Goal: Register for event/course

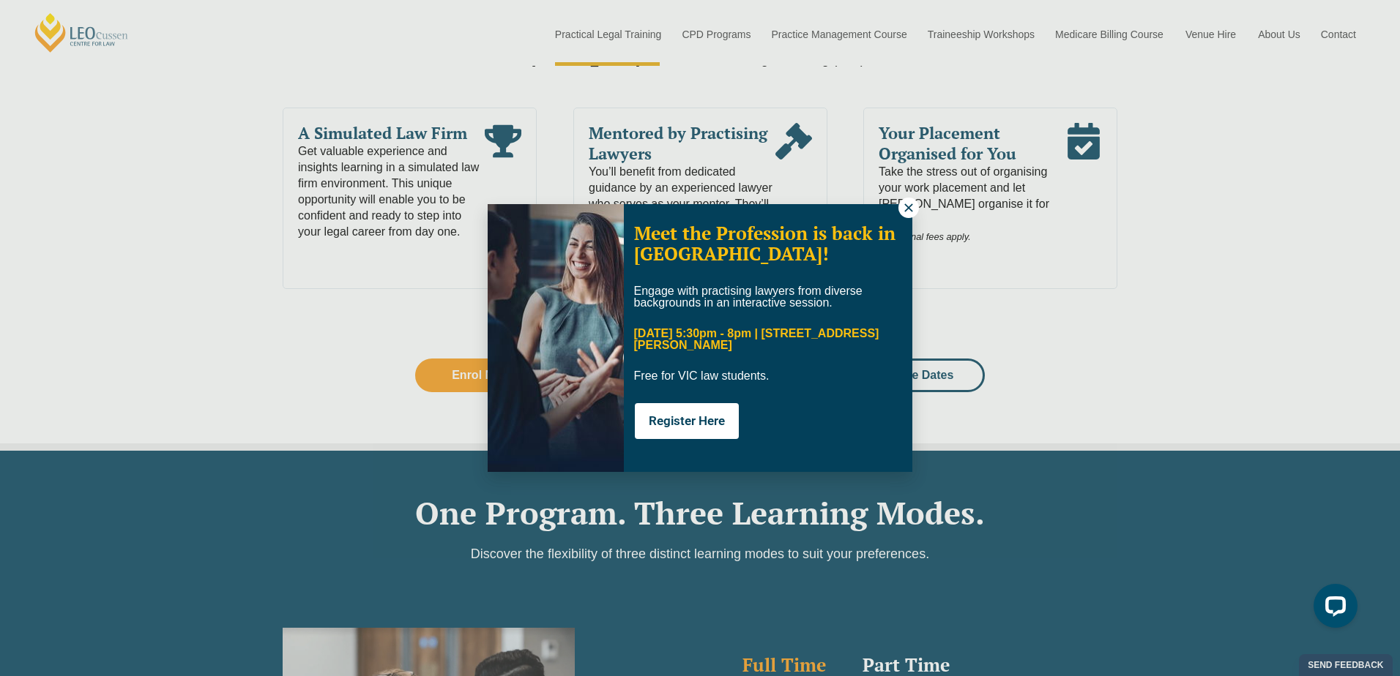
click at [903, 199] on button at bounding box center [908, 208] width 20 height 20
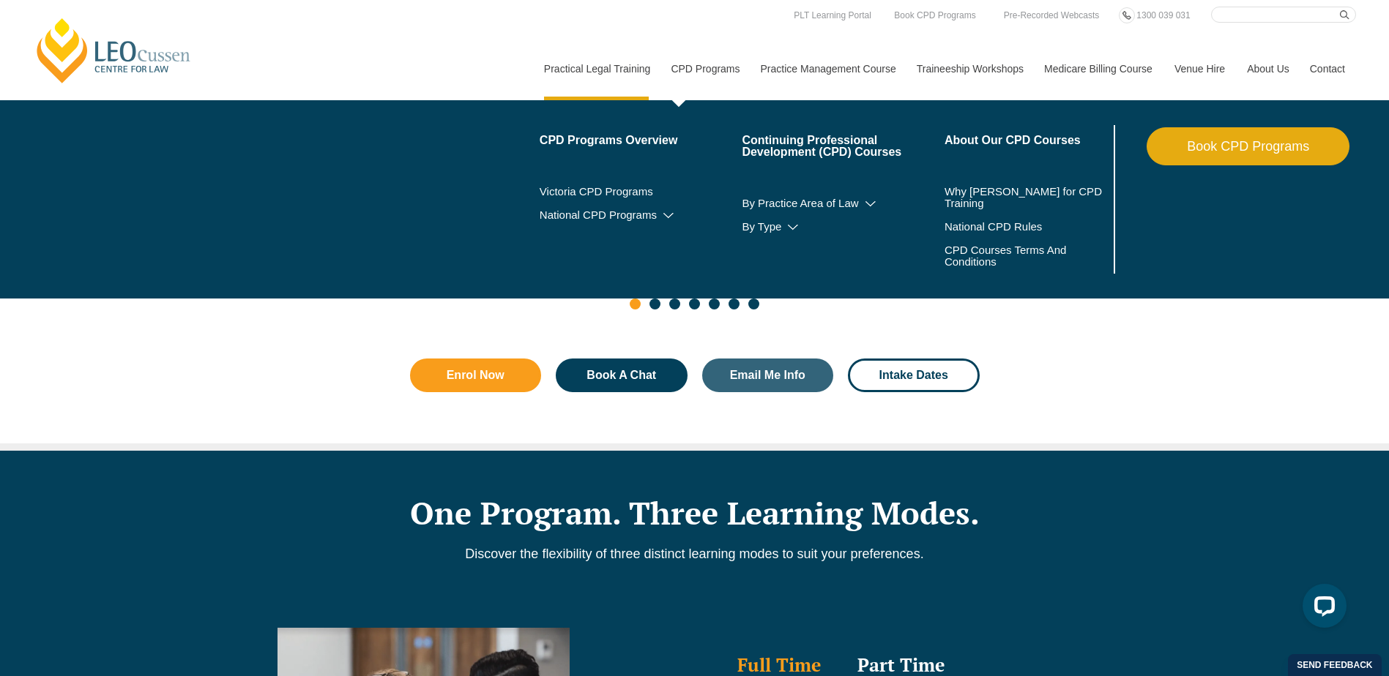
click at [700, 67] on link "CPD Programs" at bounding box center [704, 68] width 89 height 63
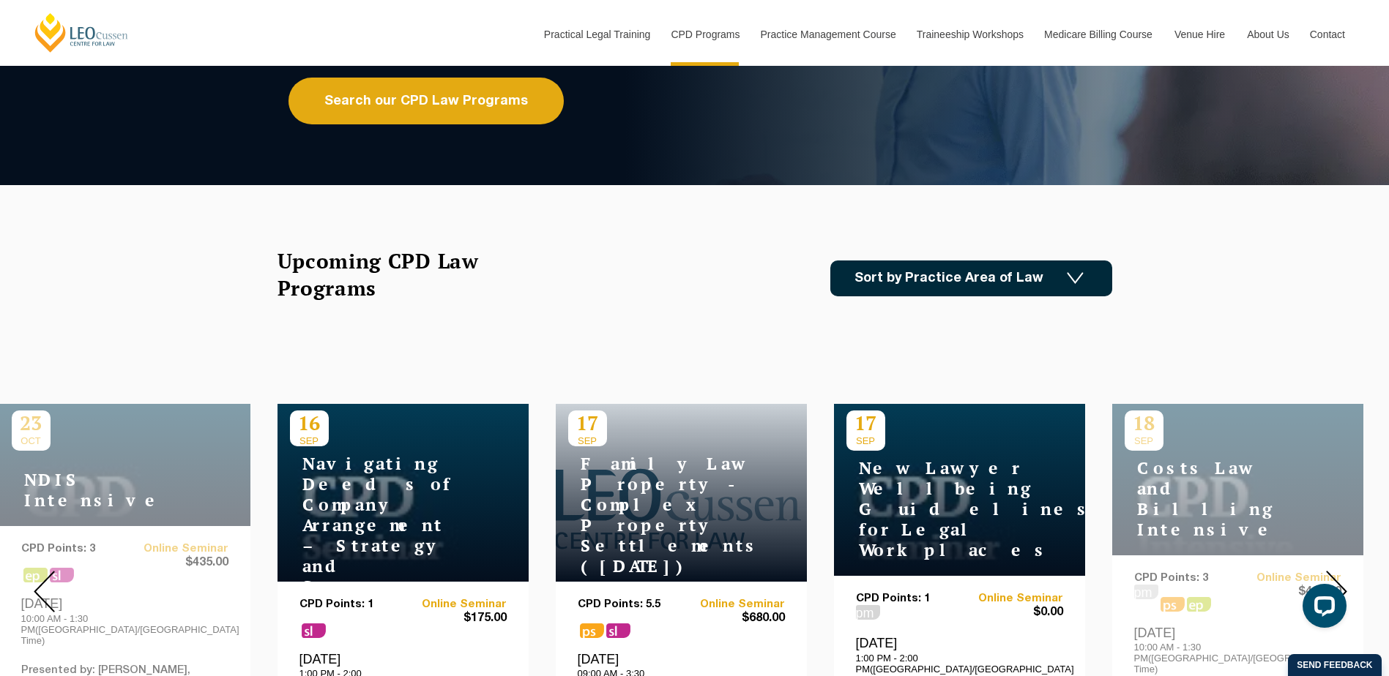
scroll to position [293, 0]
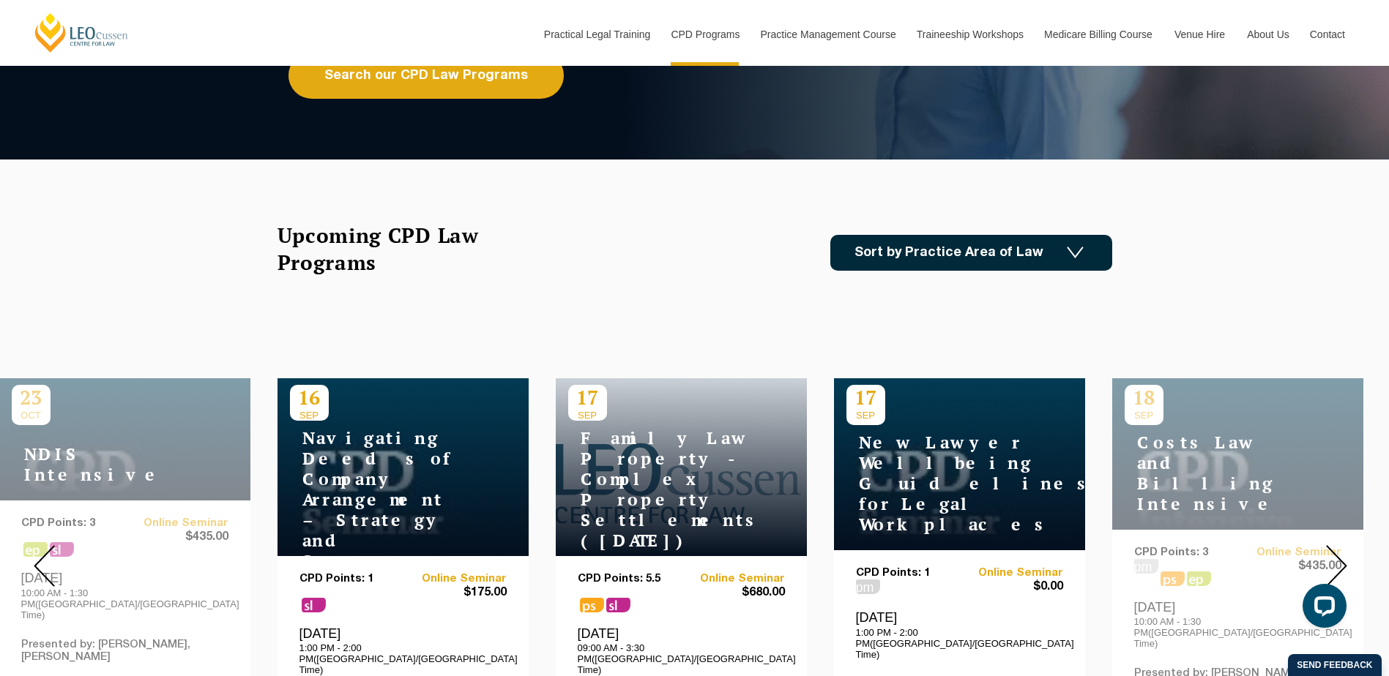
click at [1000, 247] on link "Sort by Practice Area of Law" at bounding box center [971, 253] width 282 height 36
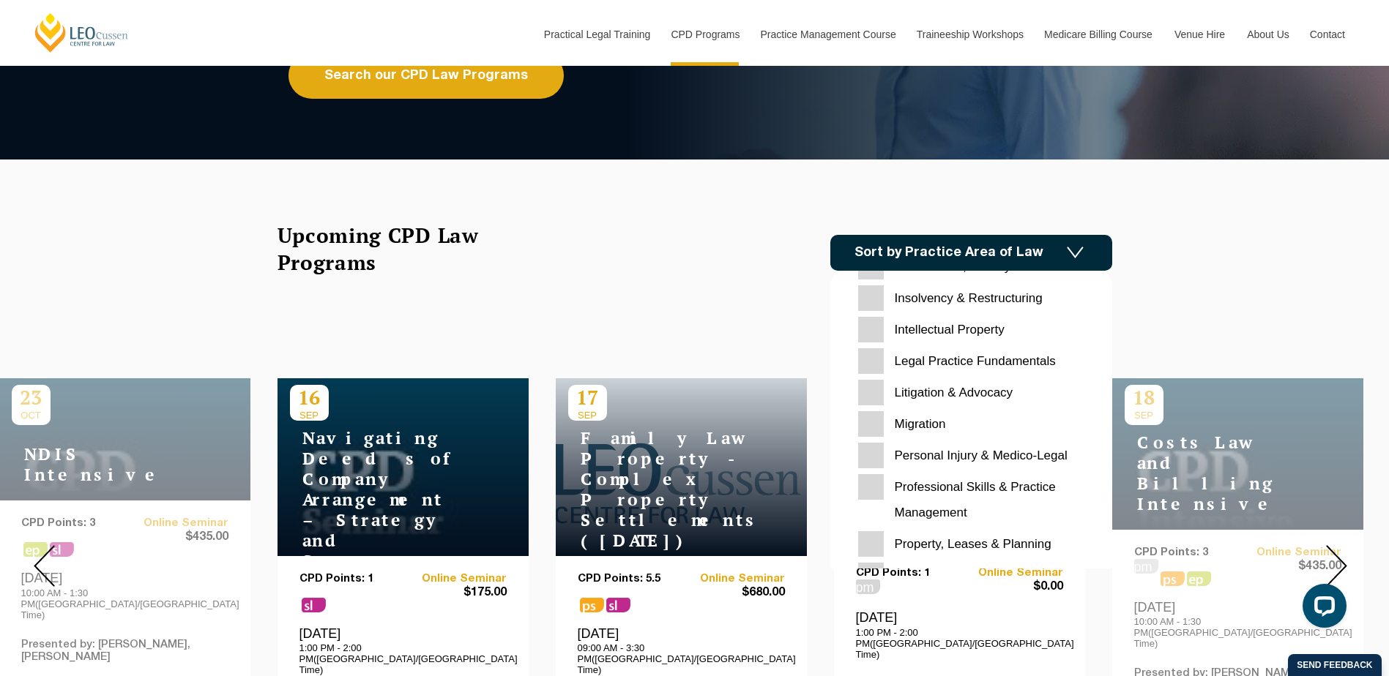
scroll to position [462, 0]
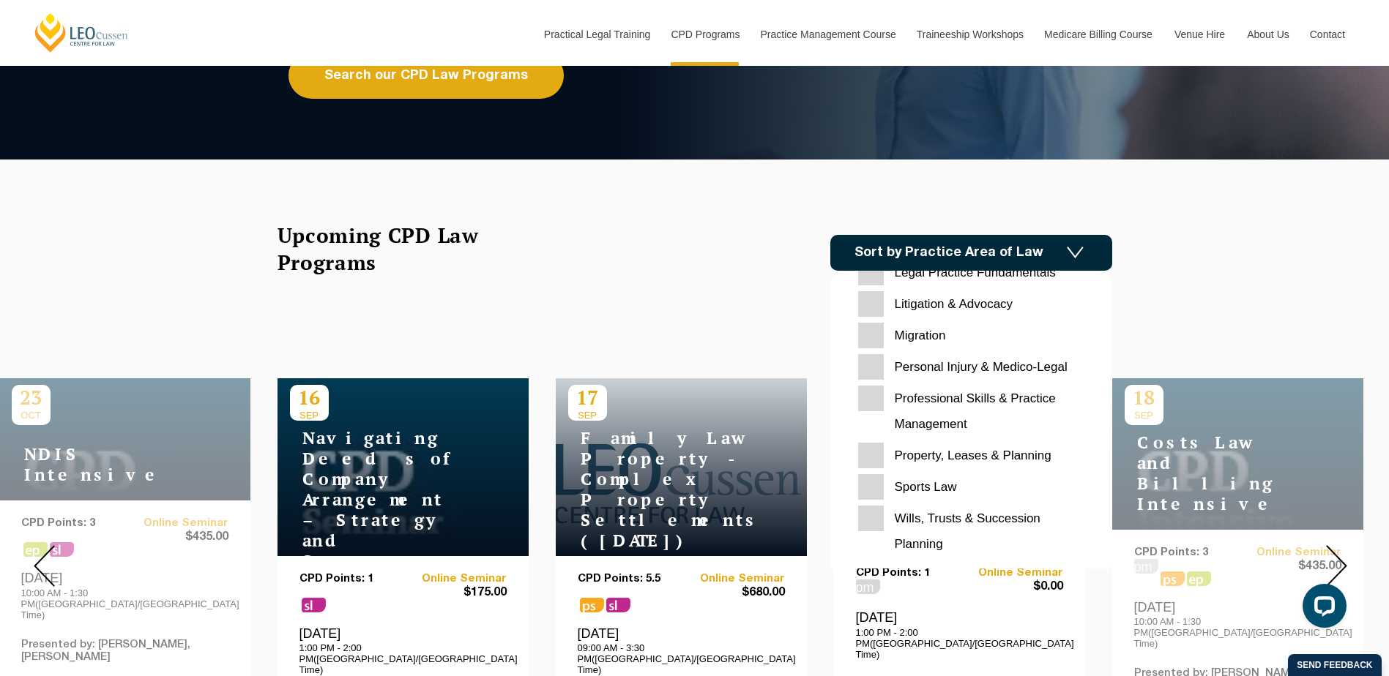
click at [870, 452] on Planning "Property, Leases & Planning" at bounding box center [971, 456] width 226 height 26
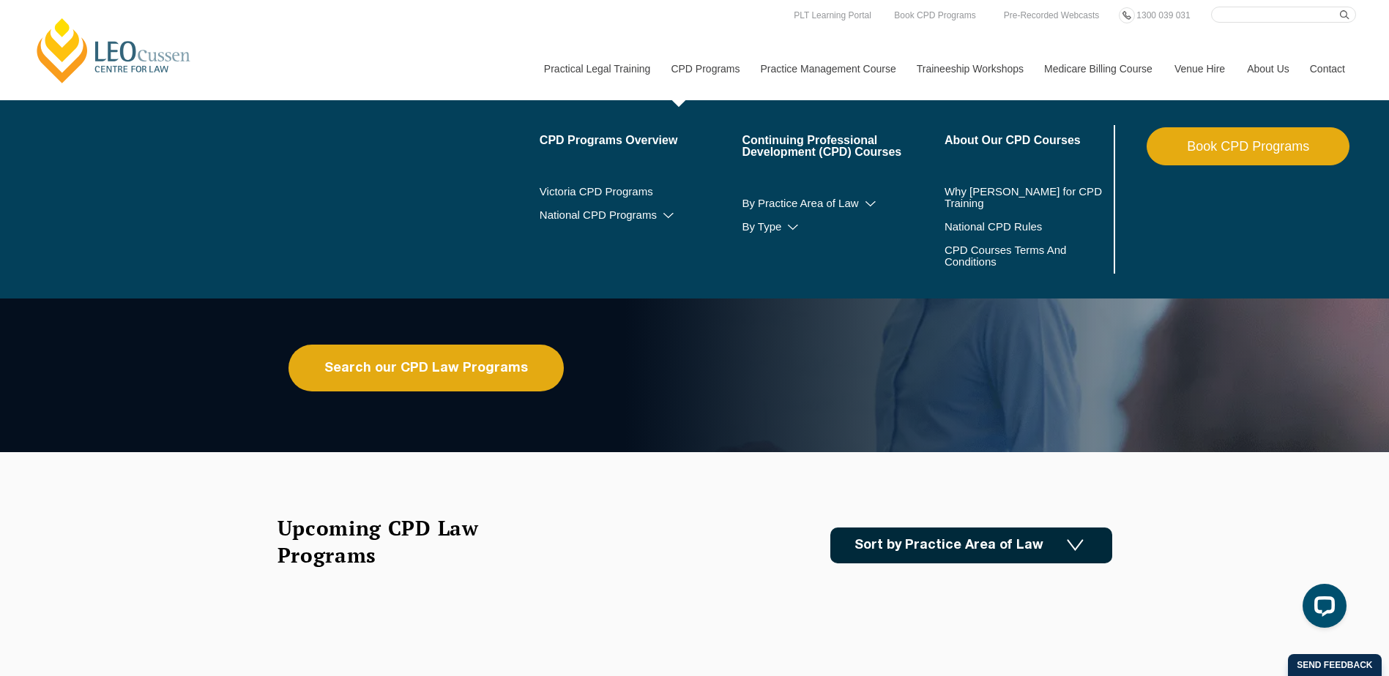
click at [698, 75] on link "CPD Programs" at bounding box center [704, 68] width 89 height 63
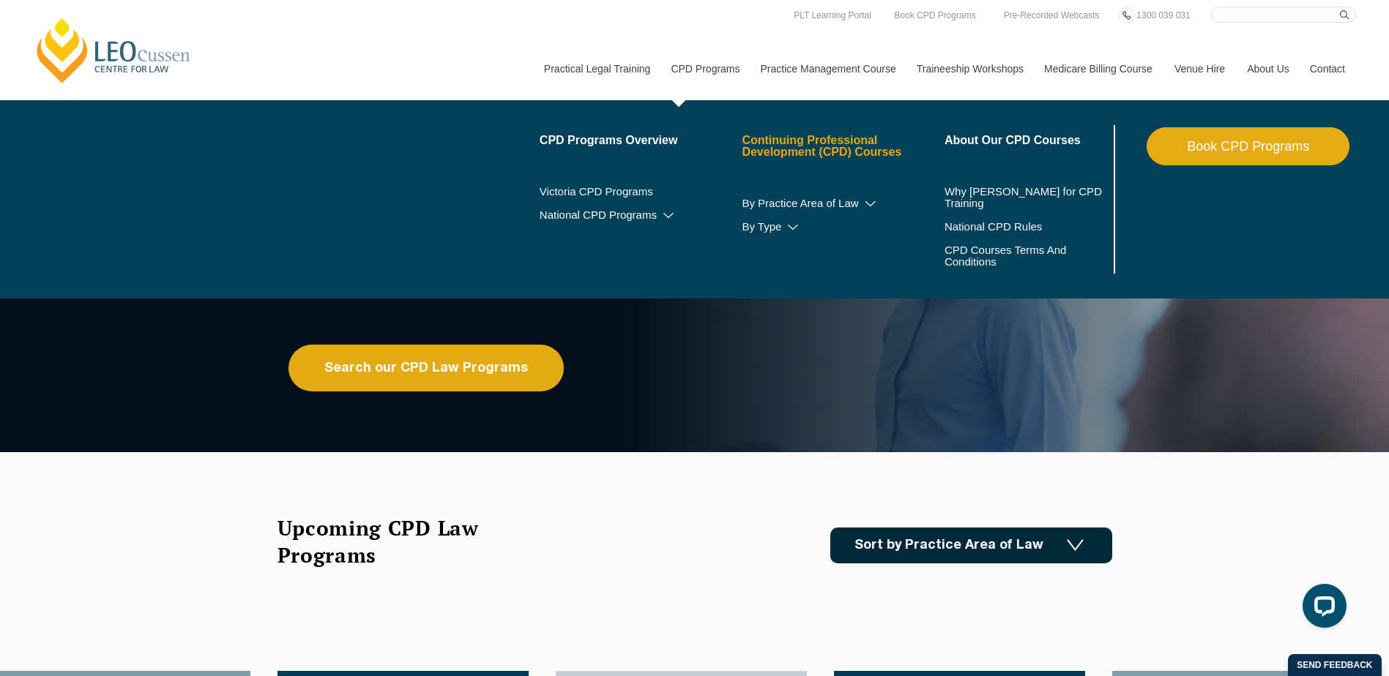
click at [806, 148] on link "Continuing Professional Development (CPD) Courses" at bounding box center [843, 146] width 203 height 23
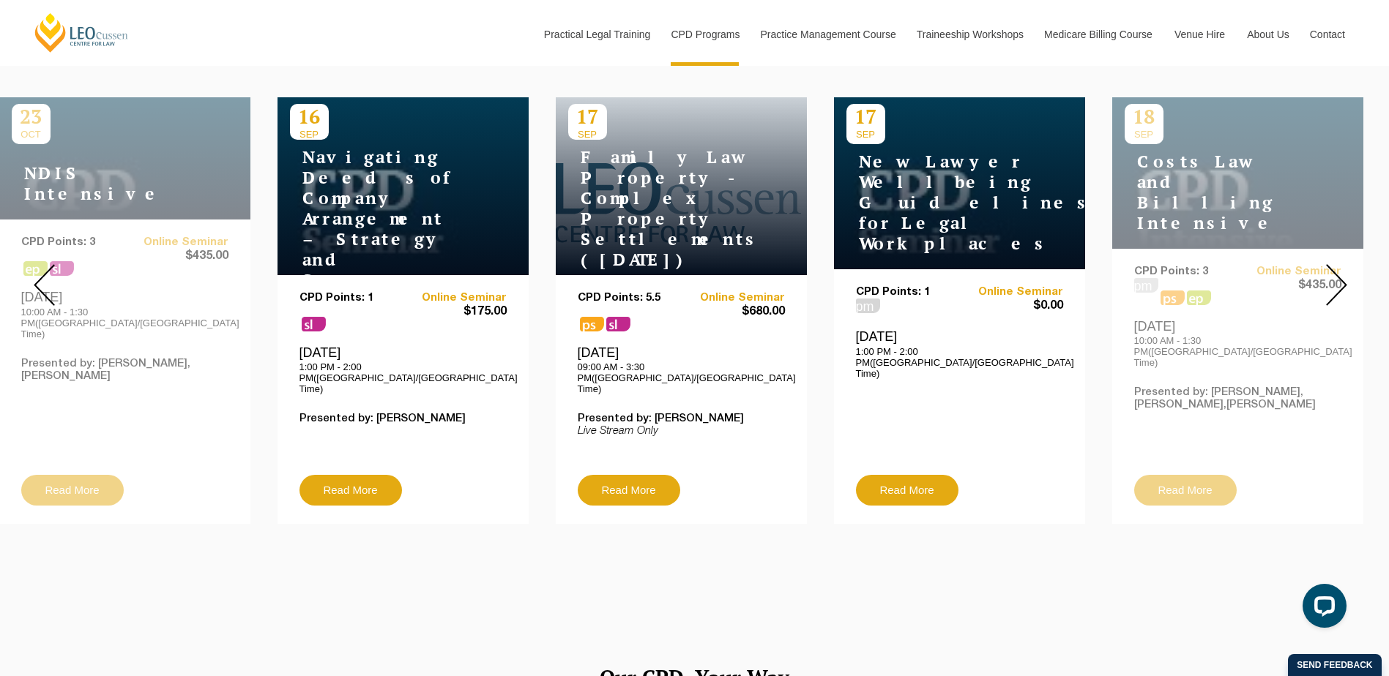
scroll to position [586, 0]
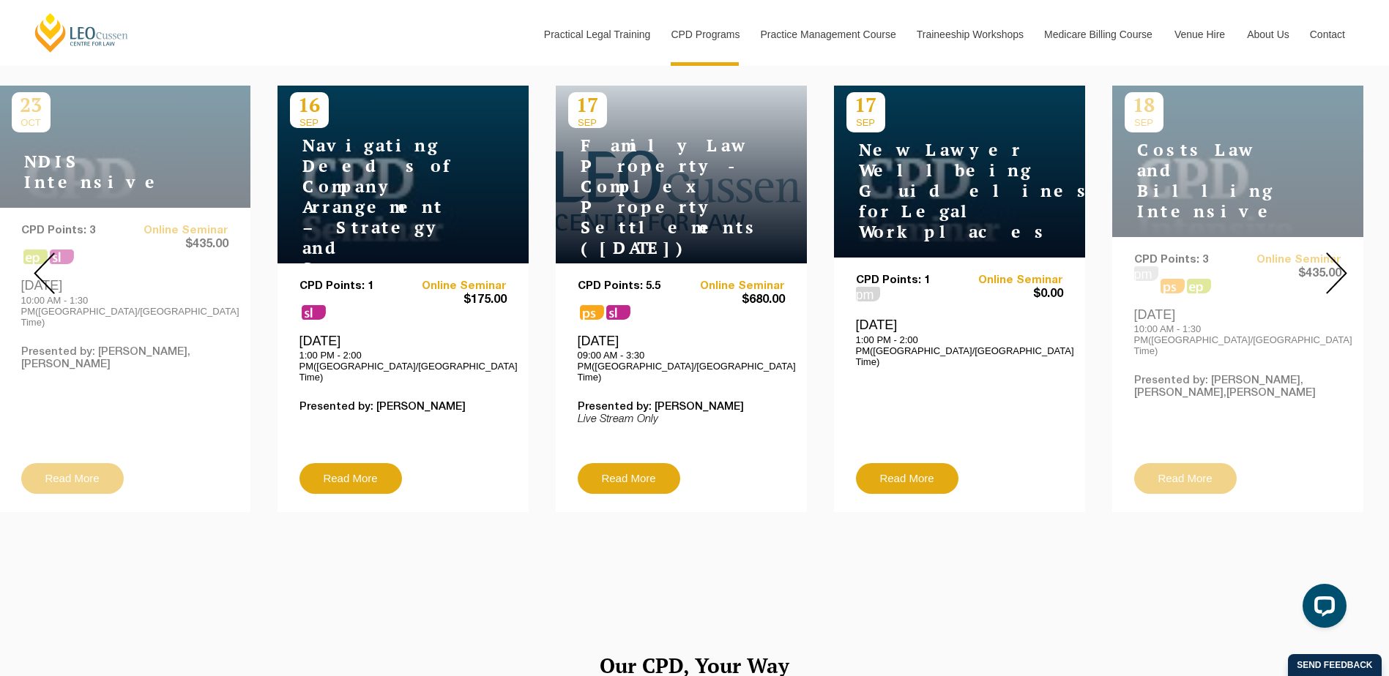
click at [1332, 261] on img at bounding box center [1336, 274] width 21 height 42
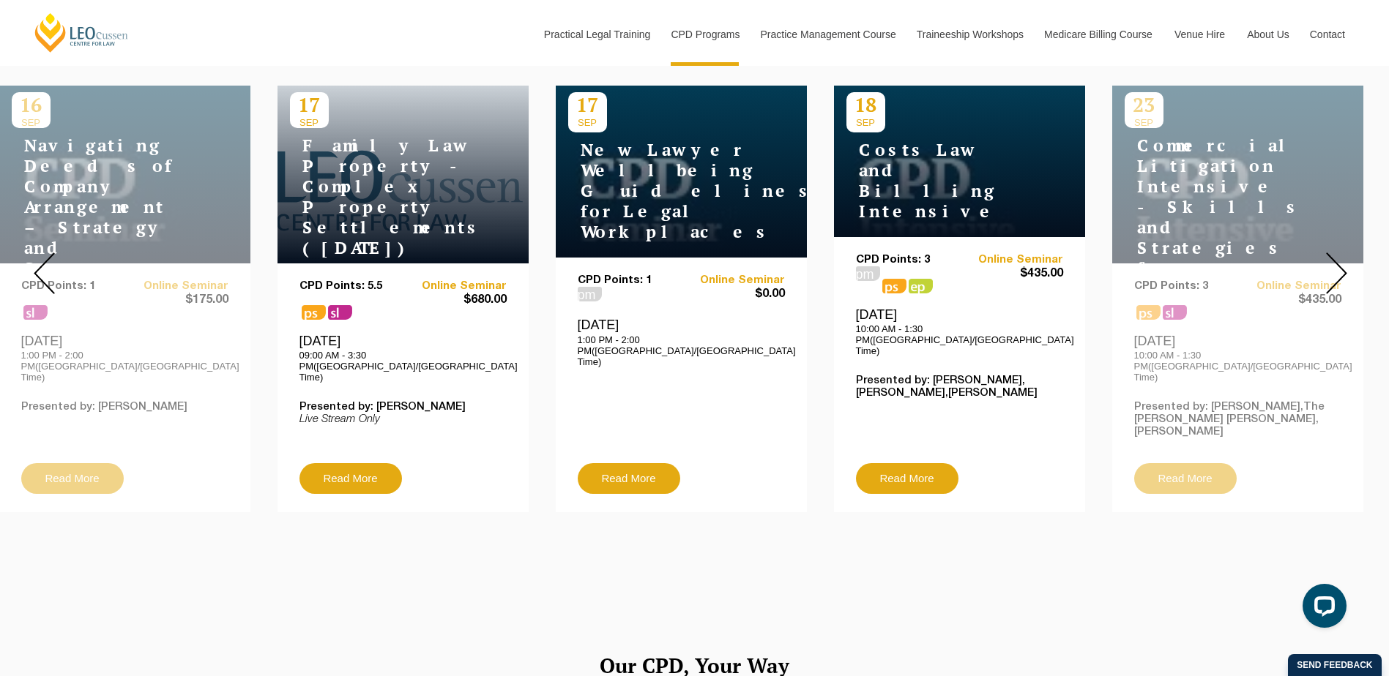
click at [1332, 261] on img at bounding box center [1336, 274] width 21 height 42
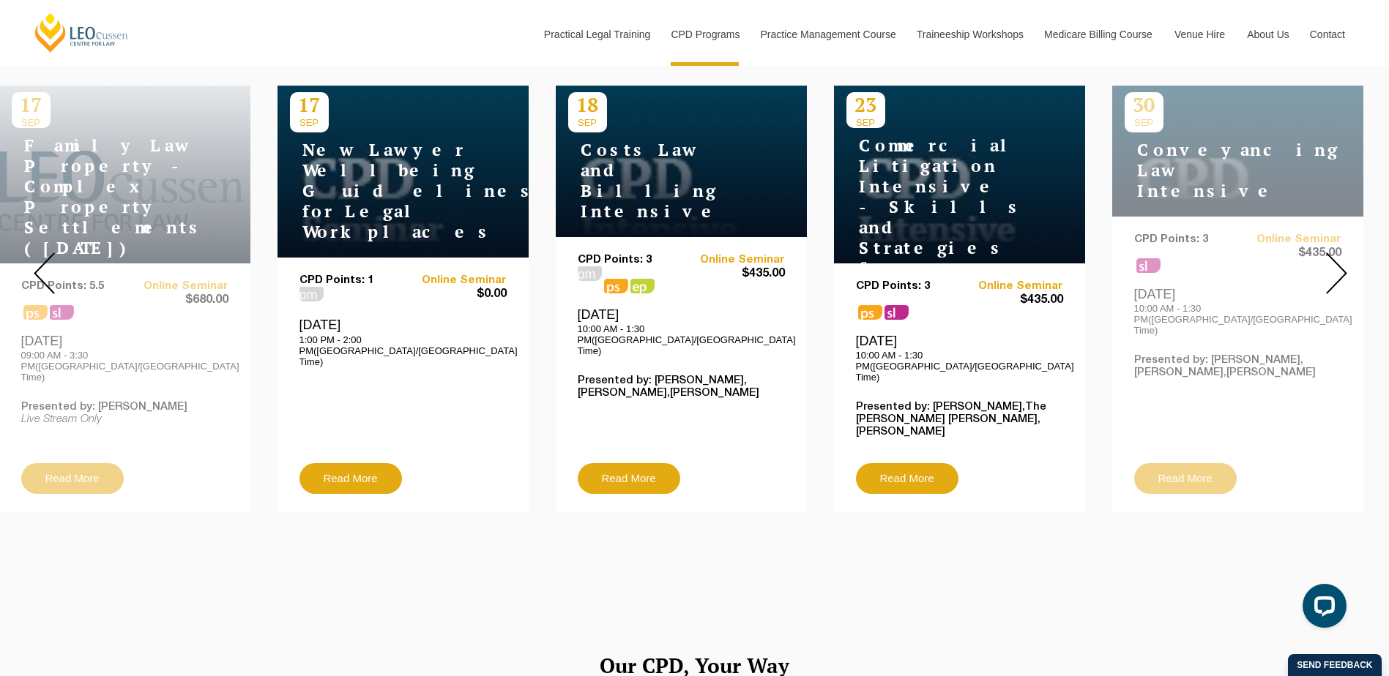
click at [1332, 261] on img at bounding box center [1336, 274] width 21 height 42
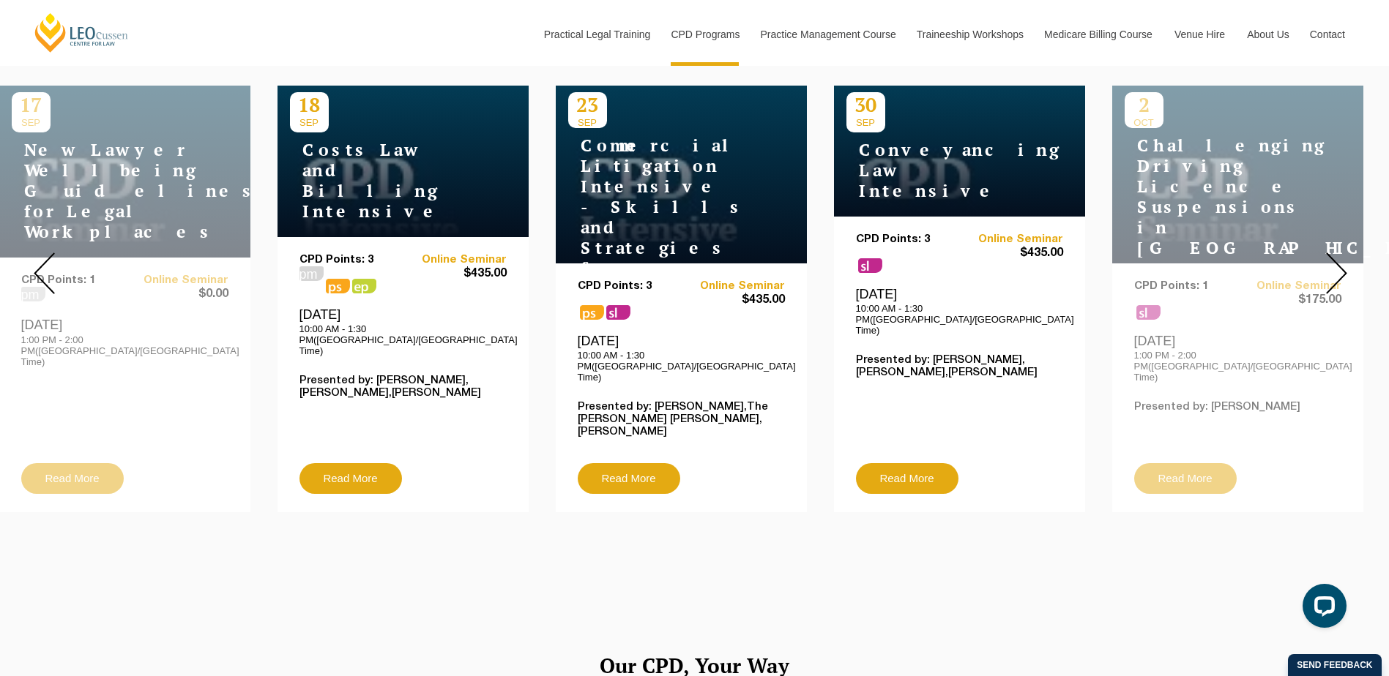
click at [1332, 261] on img at bounding box center [1336, 274] width 21 height 42
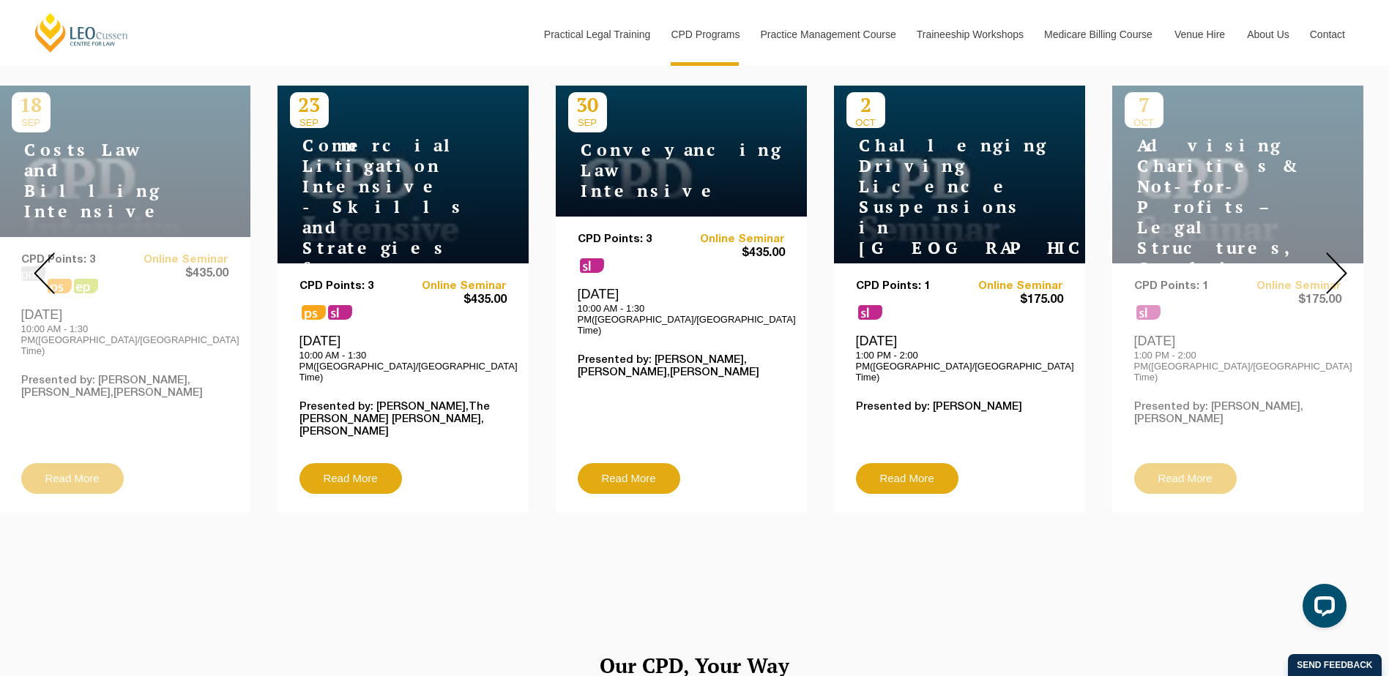
click at [1332, 261] on img at bounding box center [1336, 274] width 21 height 42
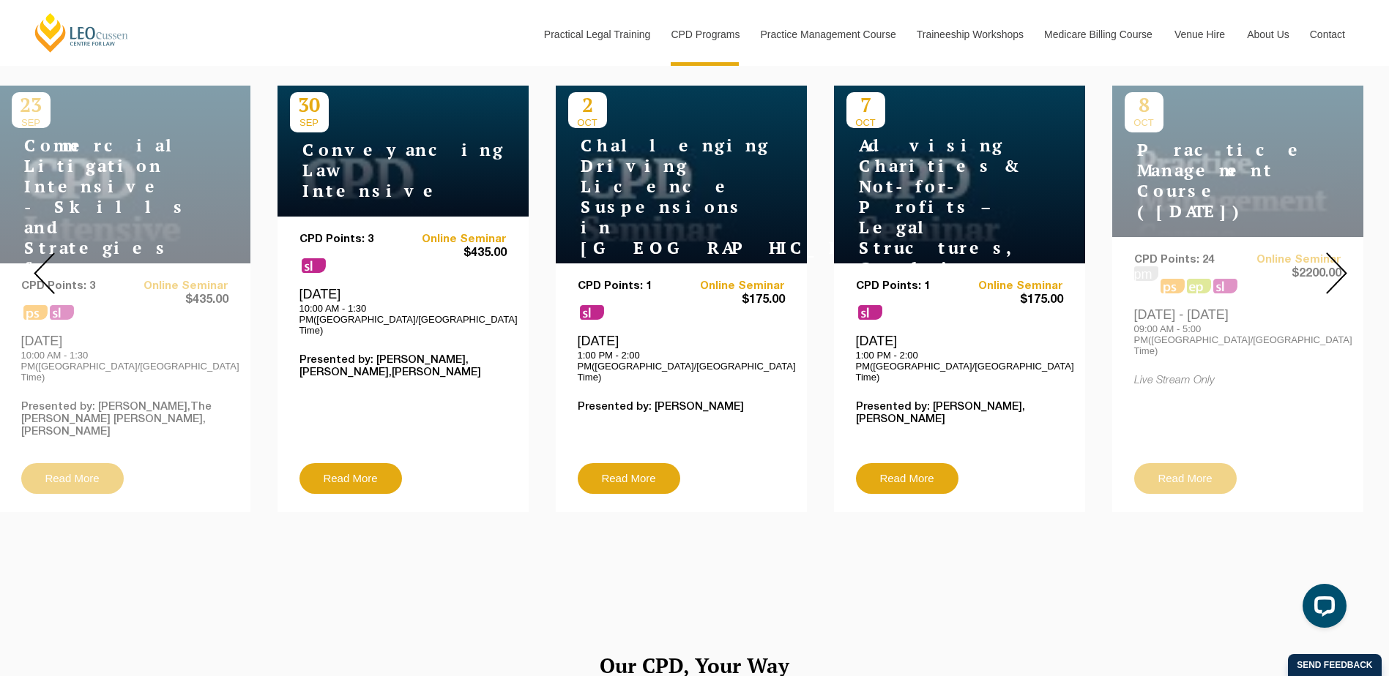
click at [1332, 261] on img at bounding box center [1336, 274] width 21 height 42
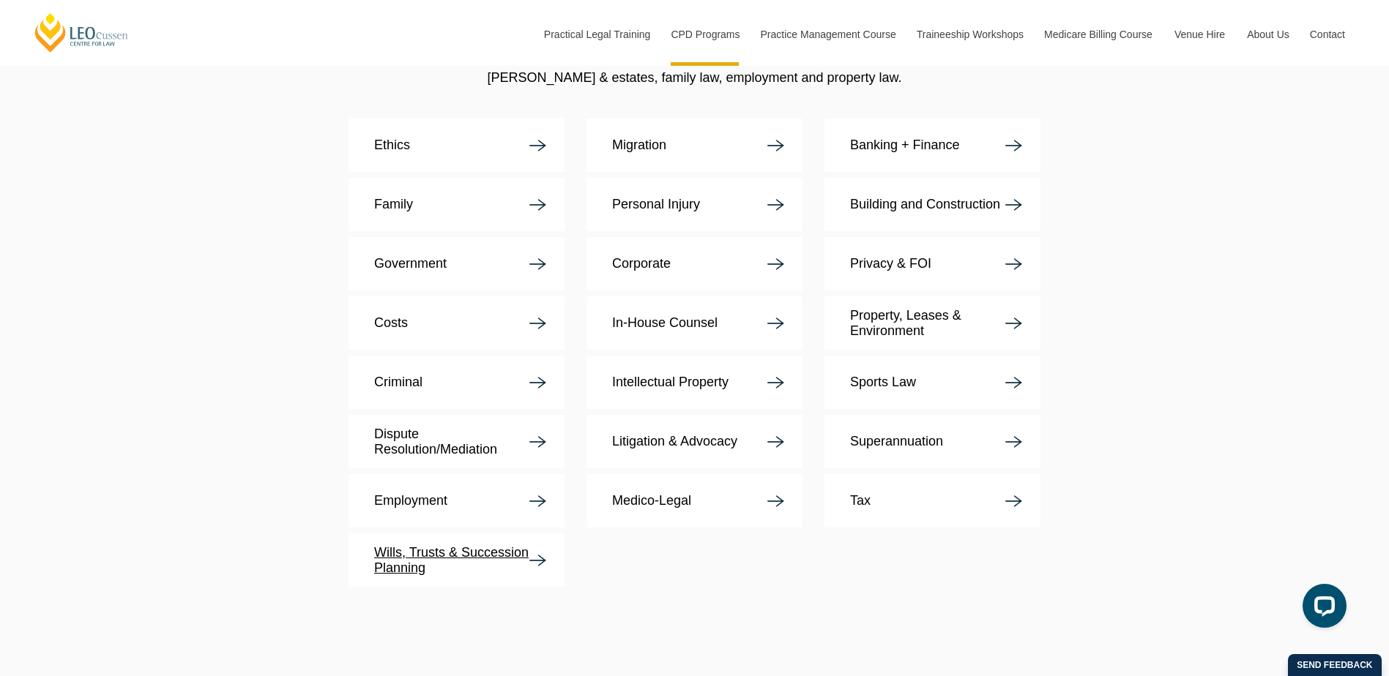
scroll to position [2782, 0]
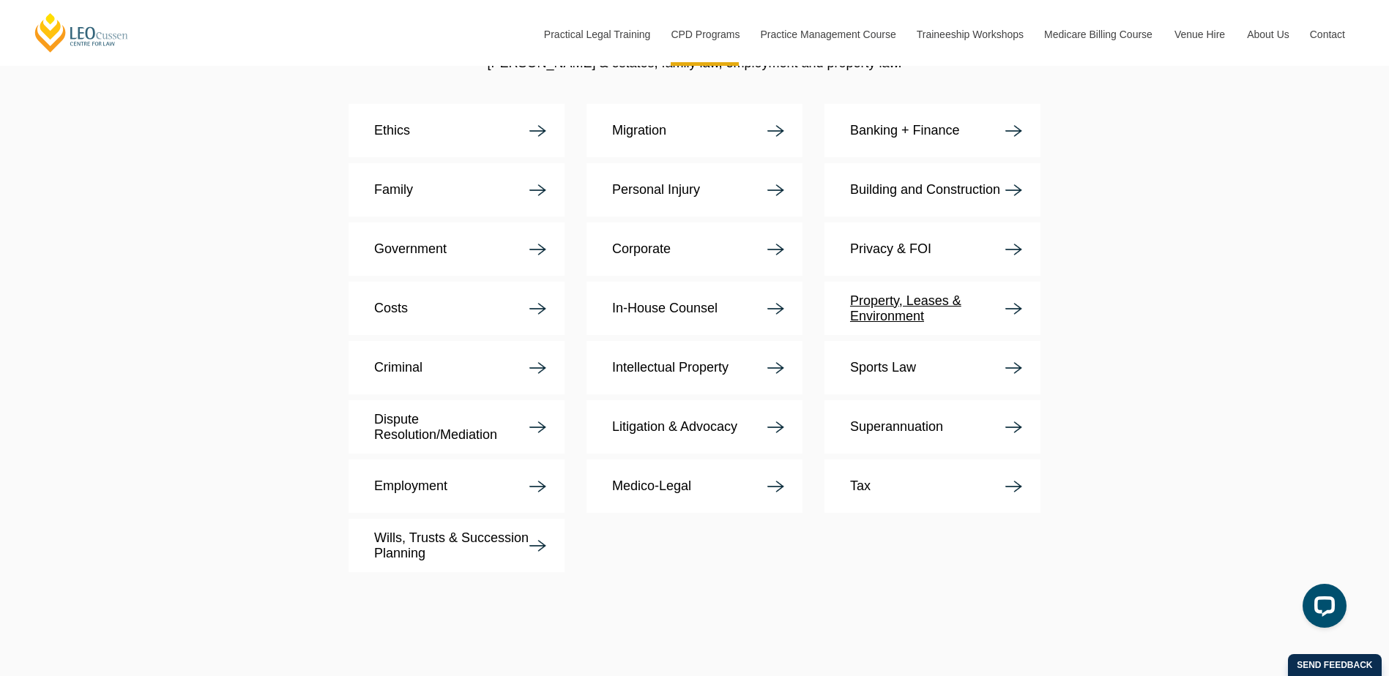
click at [876, 294] on p "Property, Leases & Environment" at bounding box center [927, 309] width 155 height 31
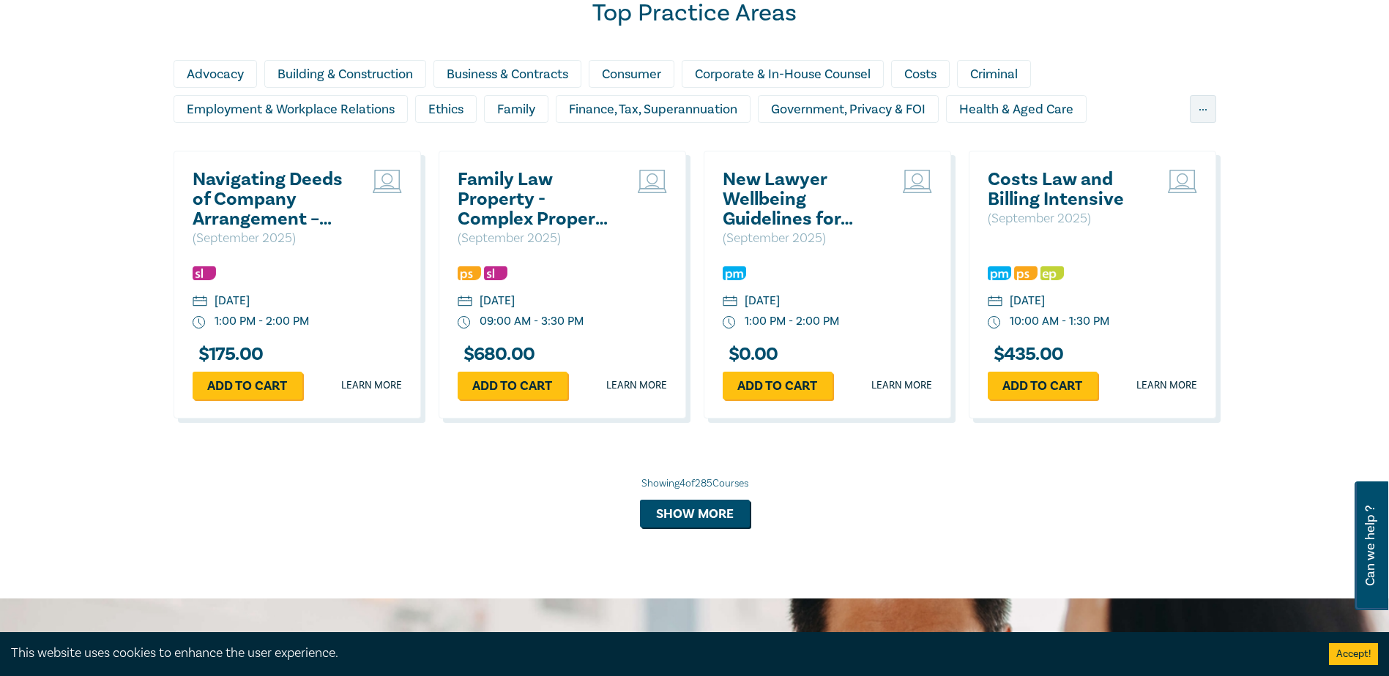
scroll to position [1126, 0]
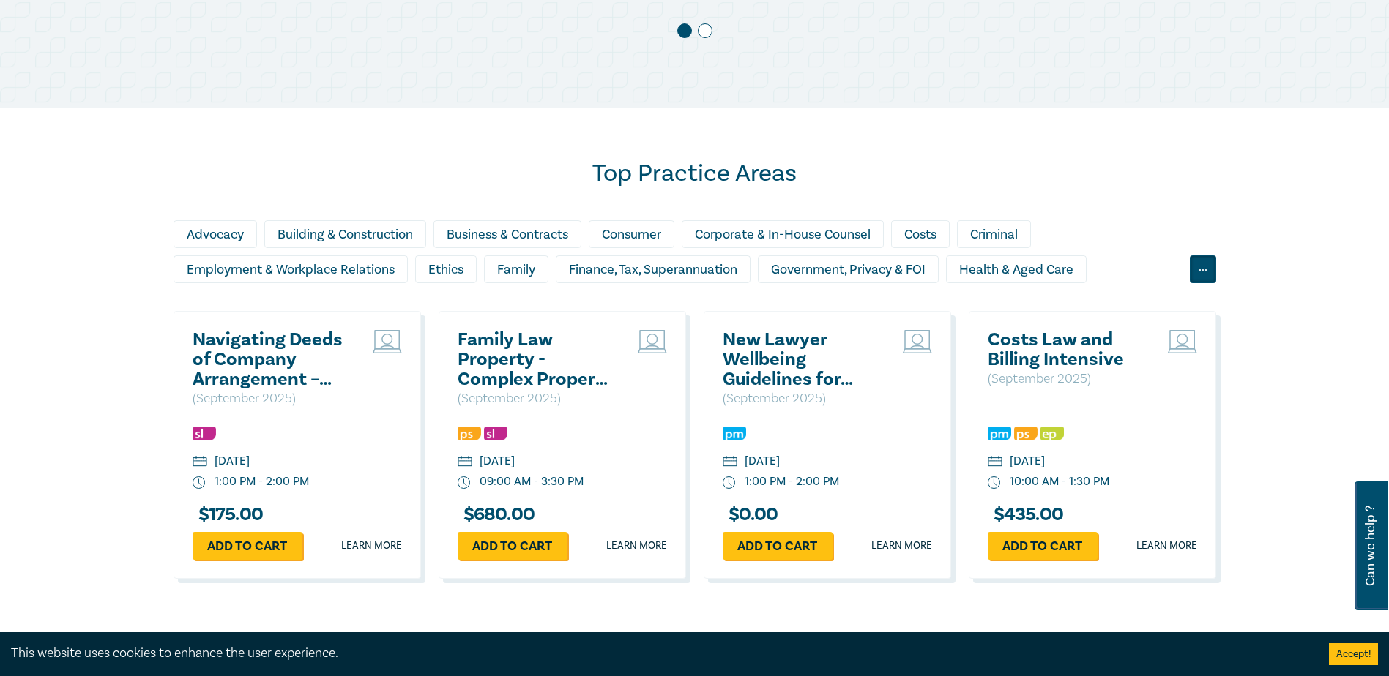
click at [1205, 272] on div "..." at bounding box center [1203, 269] width 26 height 28
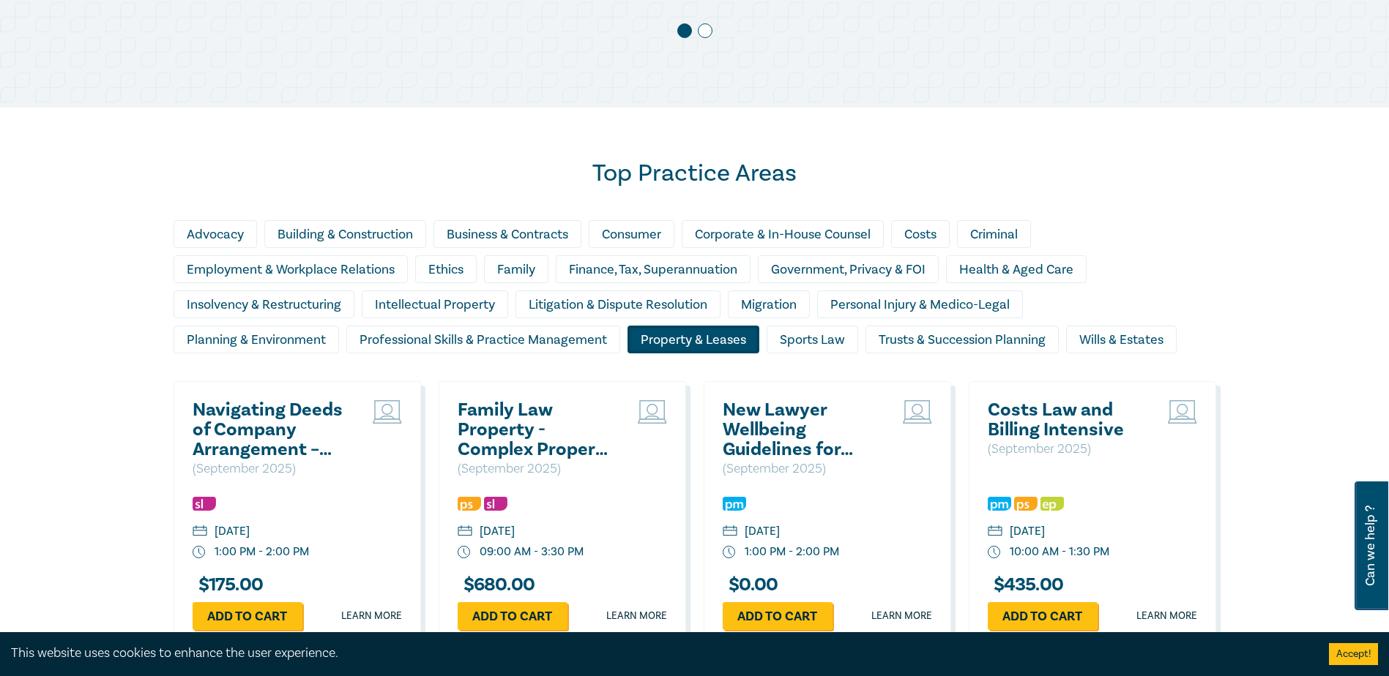
click at [685, 337] on div "Property & Leases" at bounding box center [693, 340] width 132 height 28
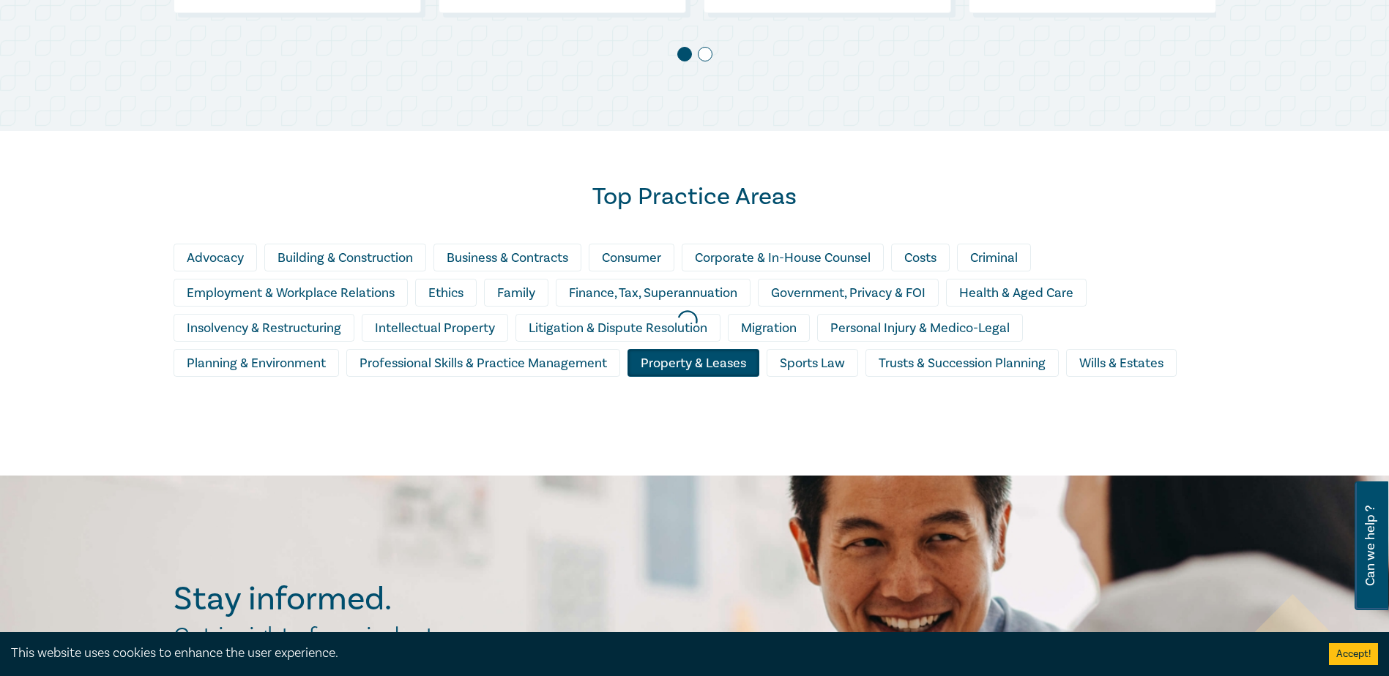
scroll to position [1102, 0]
